Goal: Information Seeking & Learning: Understand process/instructions

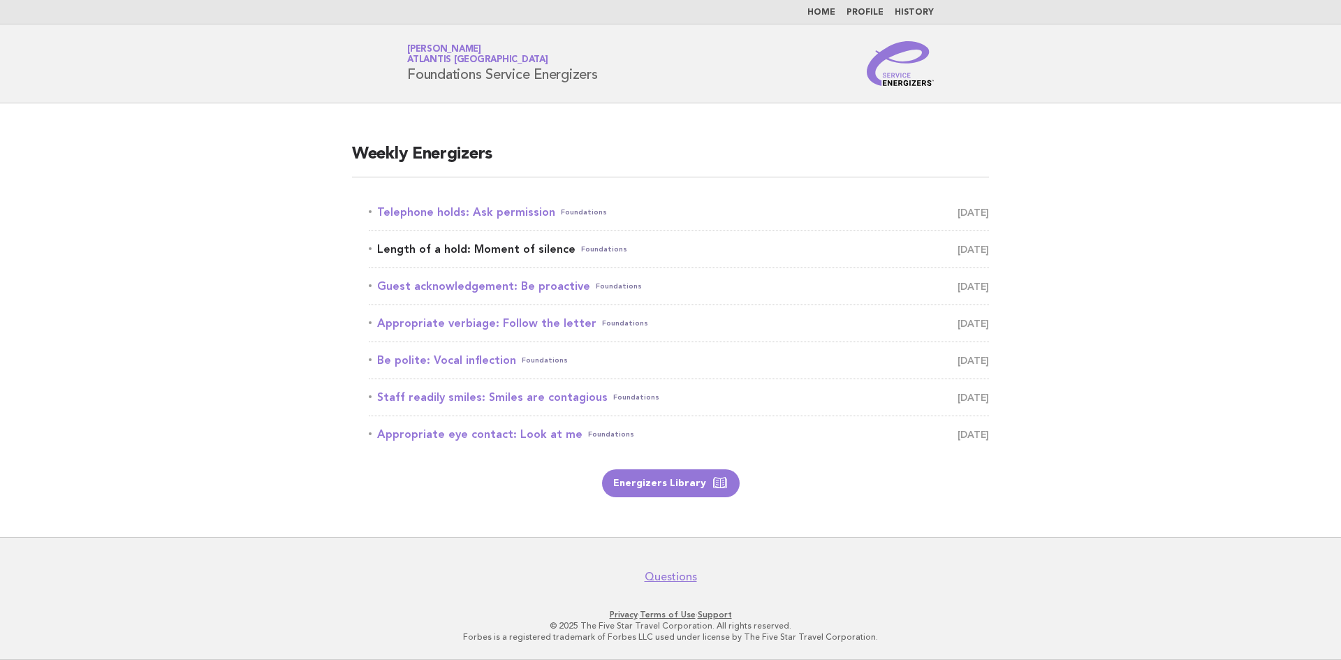
click at [479, 253] on link "Length of a hold: Moment of silence Foundations [DATE]" at bounding box center [679, 250] width 620 height 20
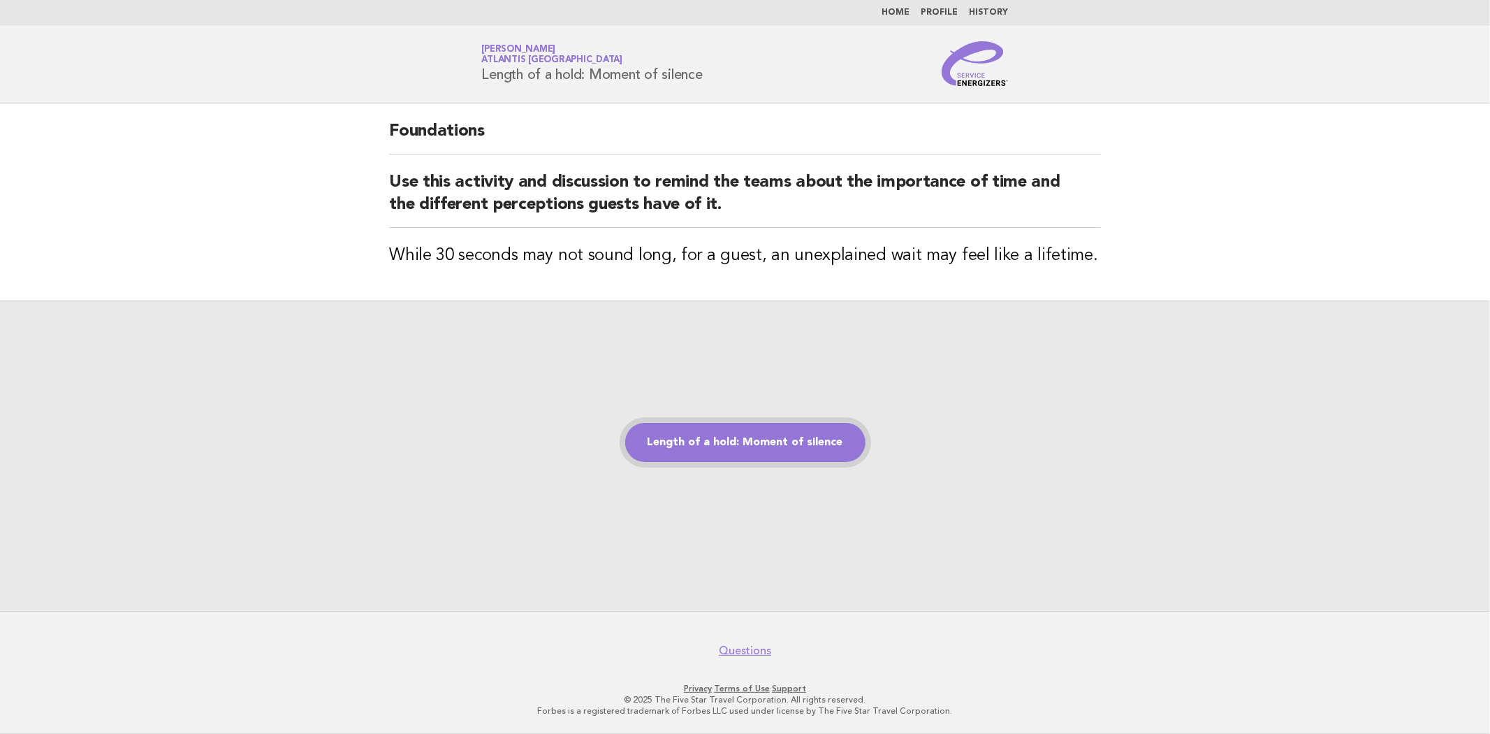
click at [799, 443] on link "Length of a hold: Moment of silence" at bounding box center [745, 442] width 240 height 39
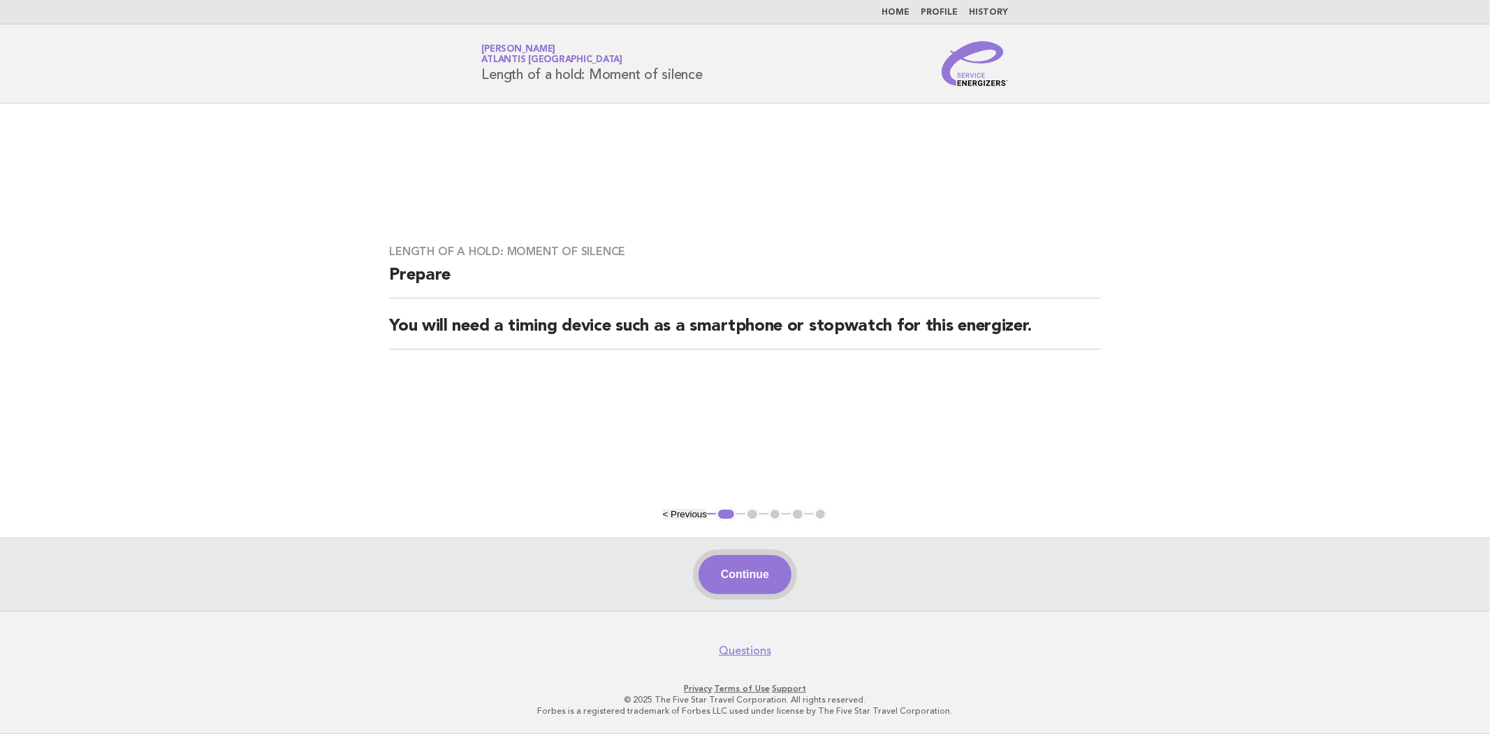
click at [766, 583] on button "Continue" at bounding box center [745, 574] width 93 height 39
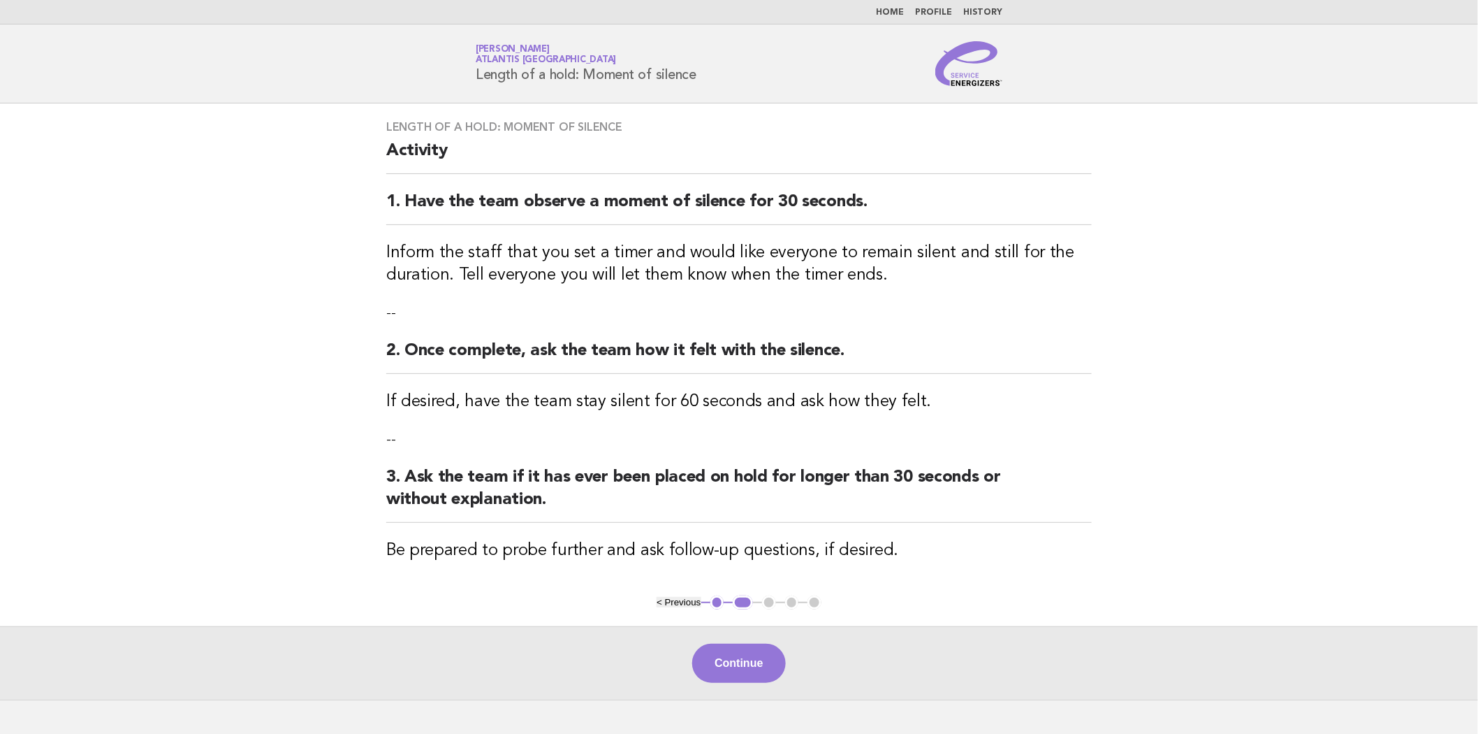
drag, startPoint x: 734, startPoint y: 662, endPoint x: 722, endPoint y: 669, distance: 13.4
click at [735, 662] on button "Continue" at bounding box center [738, 662] width 93 height 39
